Goal: Task Accomplishment & Management: Manage account settings

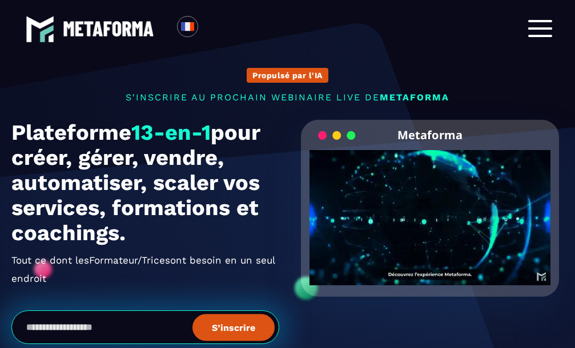
click at [543, 31] on div at bounding box center [540, 29] width 24 height 18
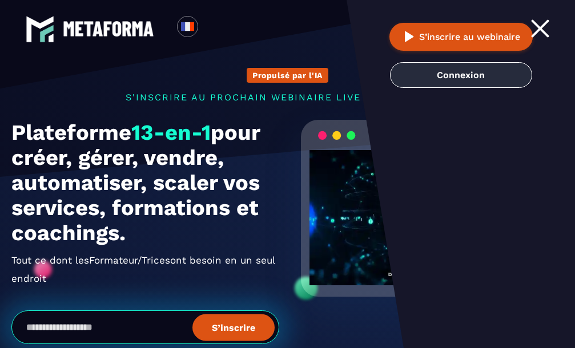
click at [468, 78] on link "Connexion" at bounding box center [461, 75] width 142 height 26
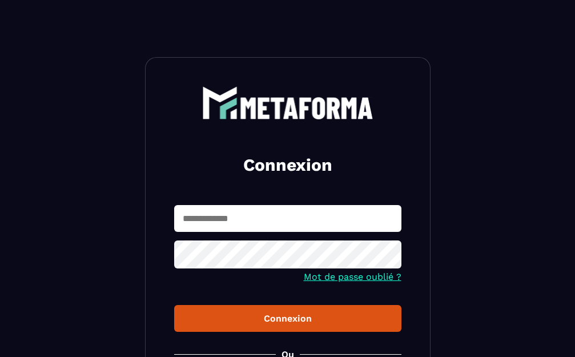
type input "**********"
click at [282, 319] on div "Connexion" at bounding box center [287, 318] width 209 height 11
